Goal: Check status: Check status

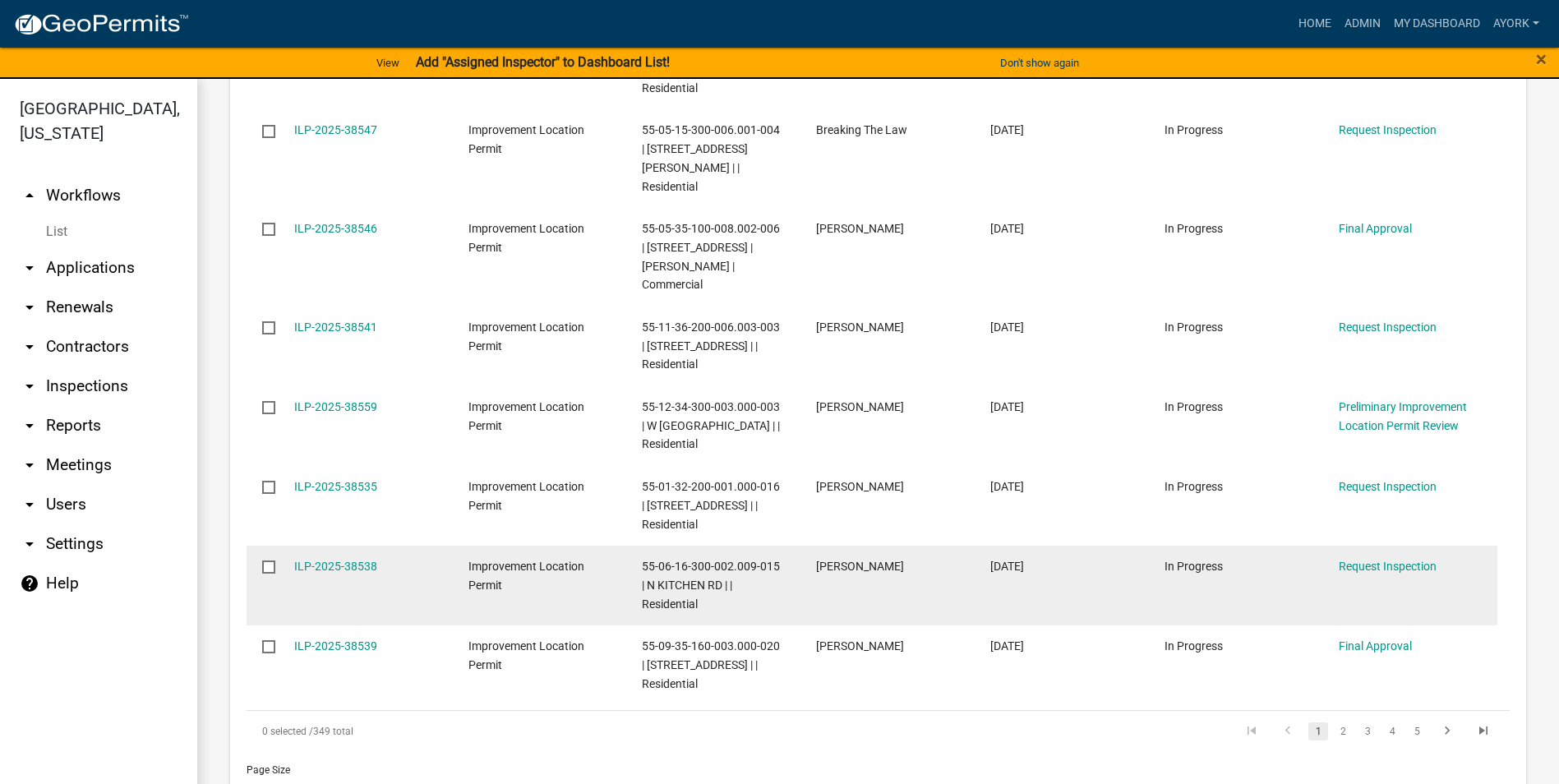
scroll to position [1068, 0]
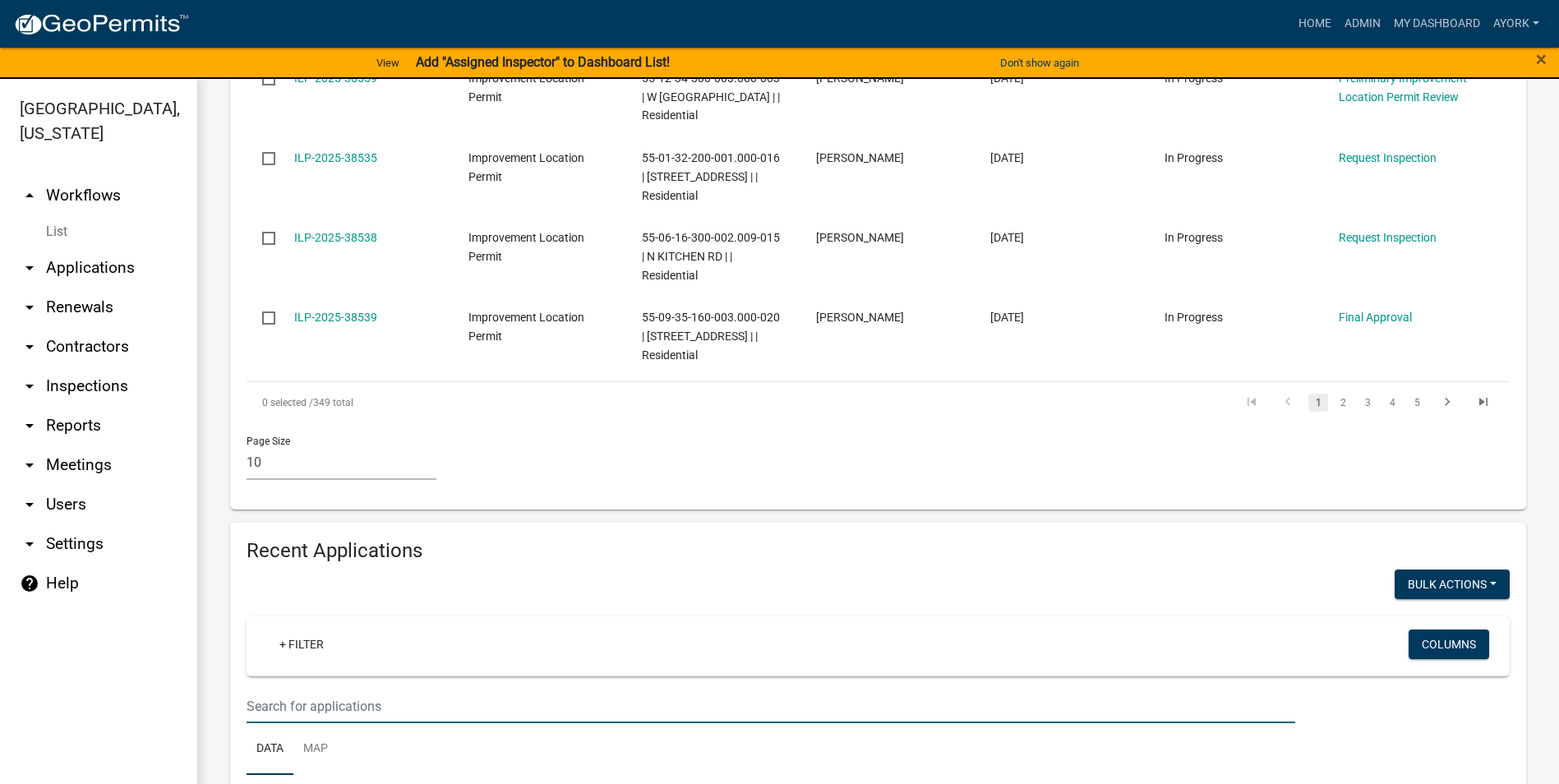
click at [386, 689] on input "text" at bounding box center [771, 706] width 1049 height 33
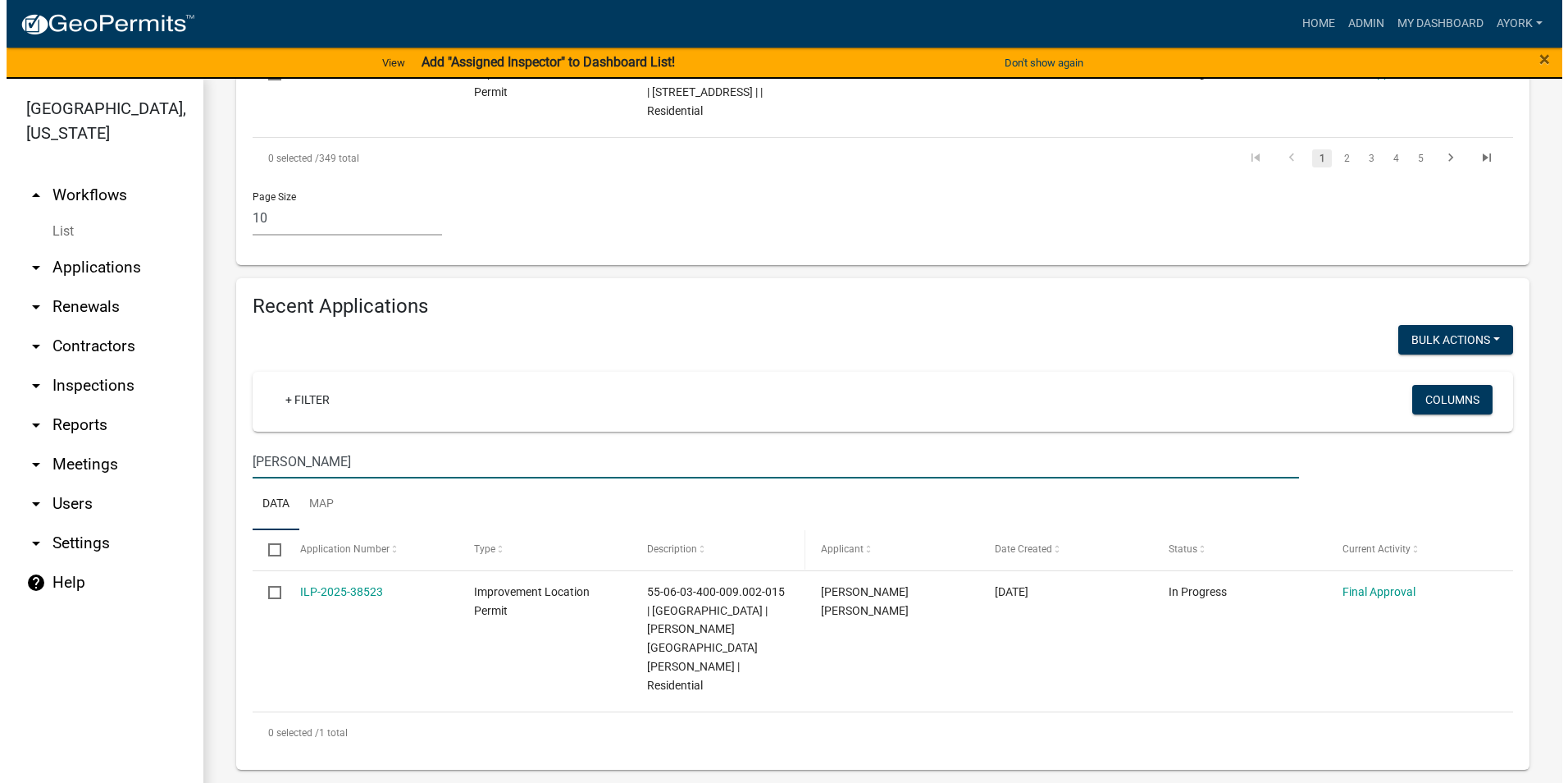
scroll to position [1197, 0]
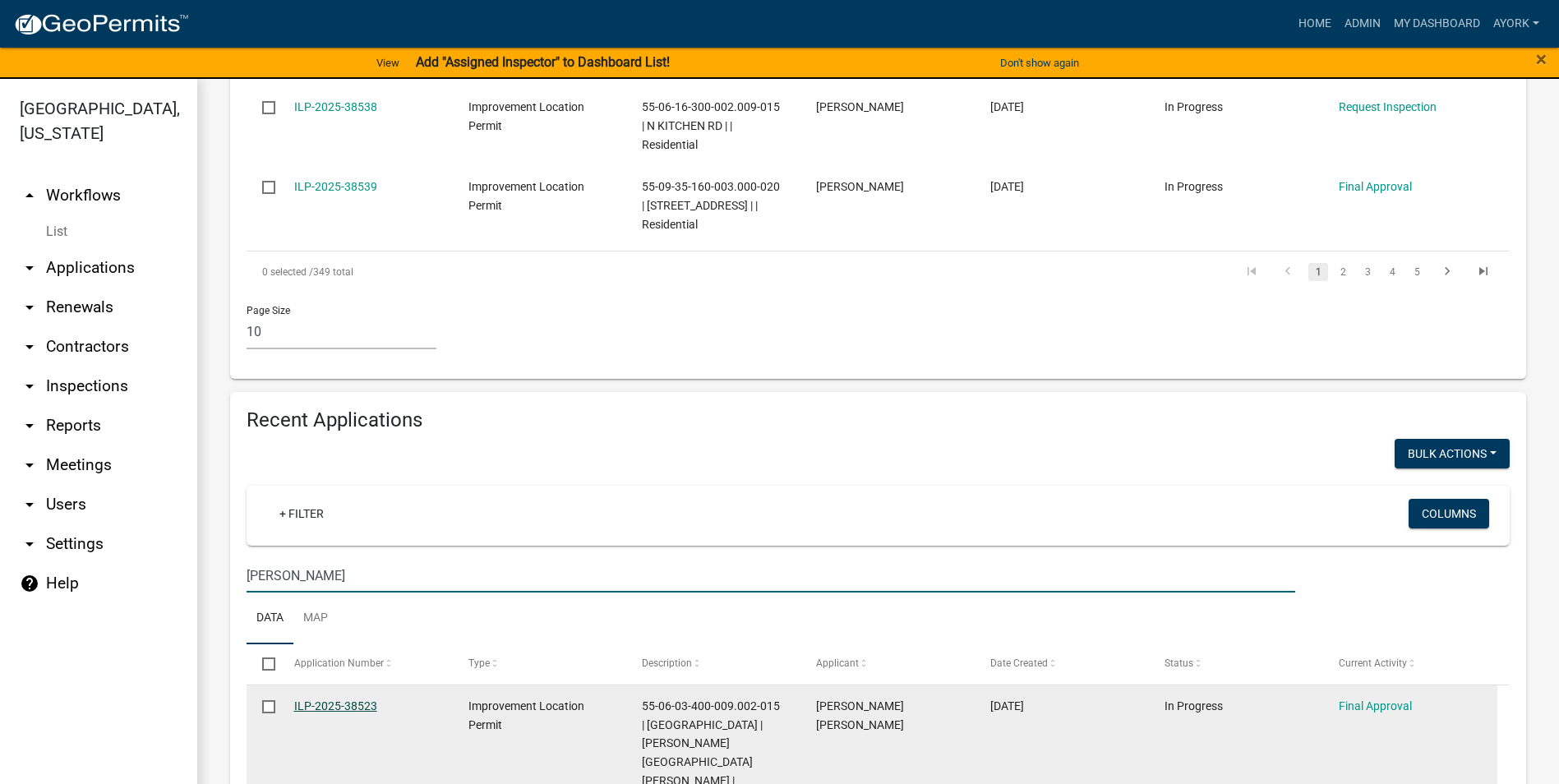
type input "[PERSON_NAME]"
click at [355, 700] on link "ILP-2025-38523" at bounding box center [335, 706] width 83 height 13
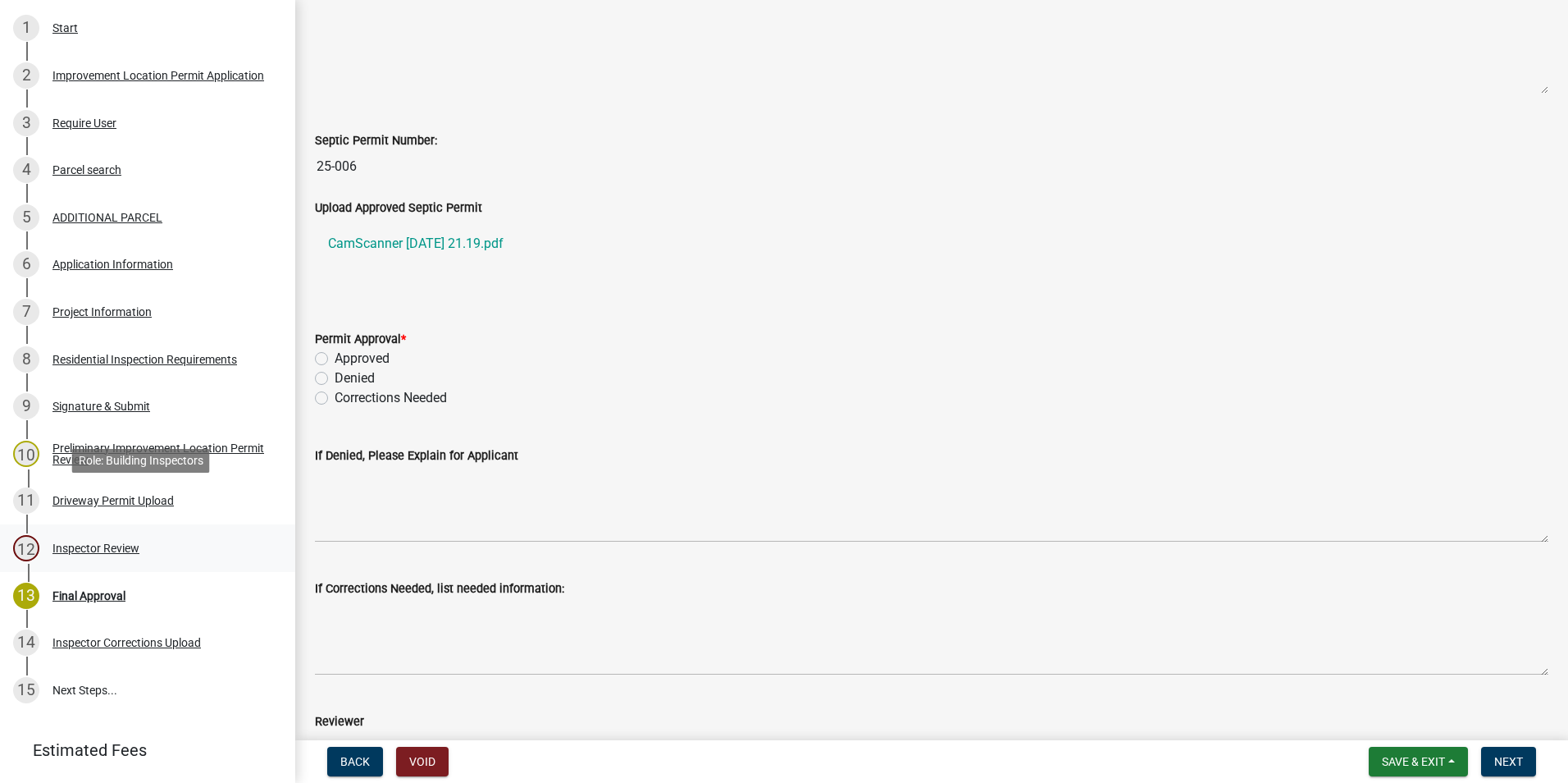
scroll to position [359, 0]
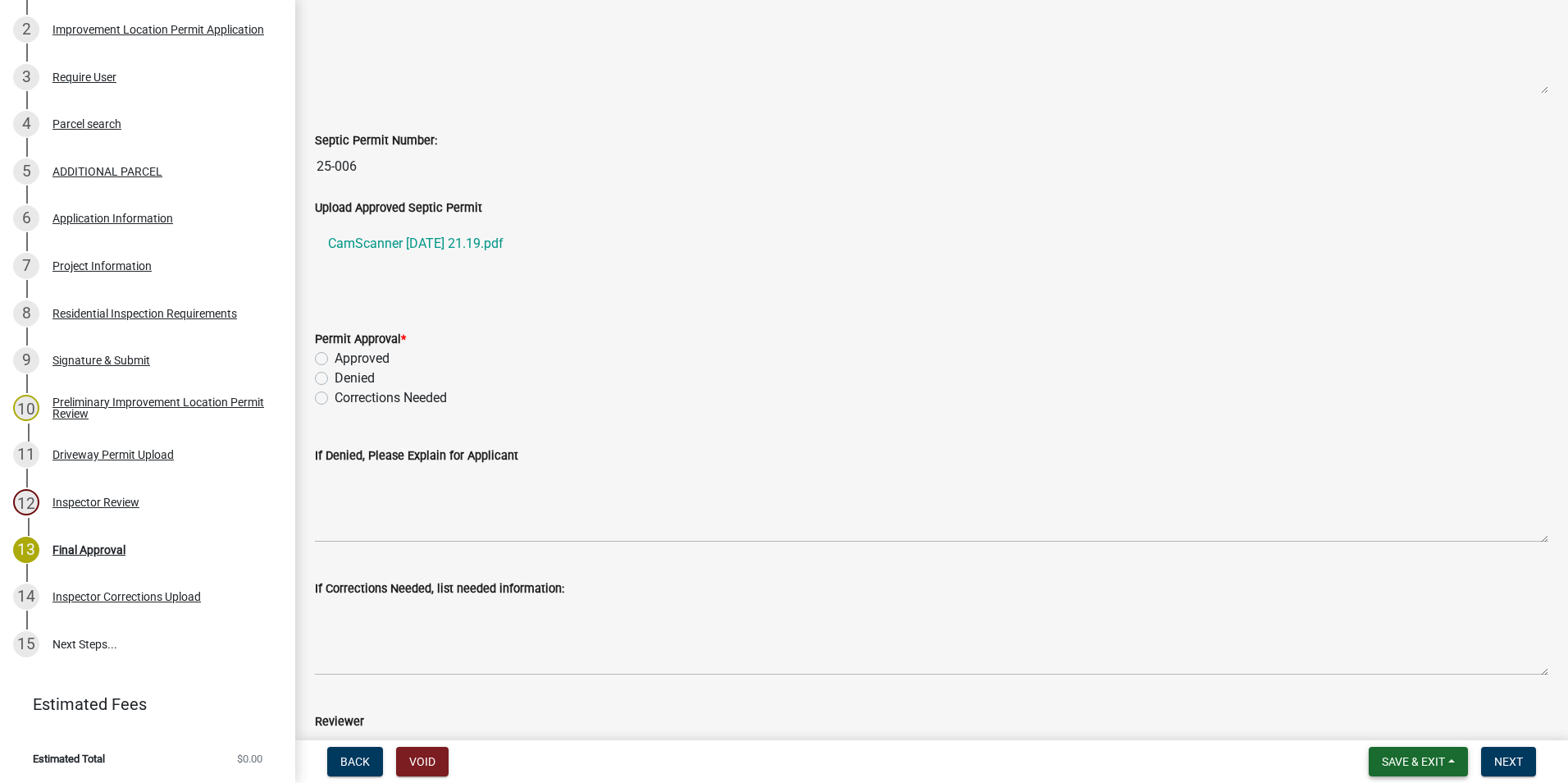
click at [1438, 761] on span "Save & Exit" at bounding box center [1414, 761] width 63 height 13
click at [1433, 719] on button "Save & Exit" at bounding box center [1403, 719] width 131 height 39
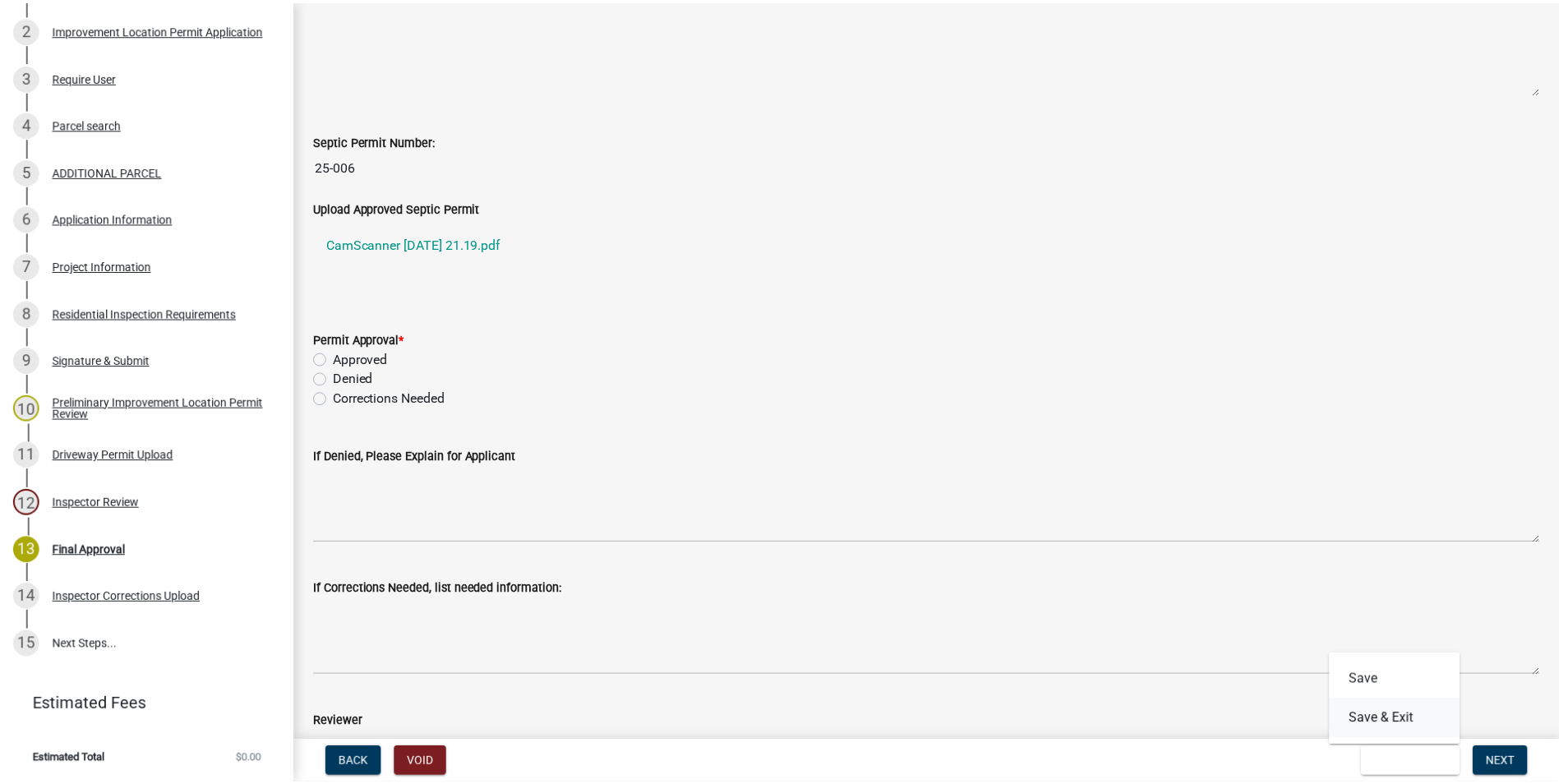
scroll to position [0, 0]
